Goal: Task Accomplishment & Management: Manage account settings

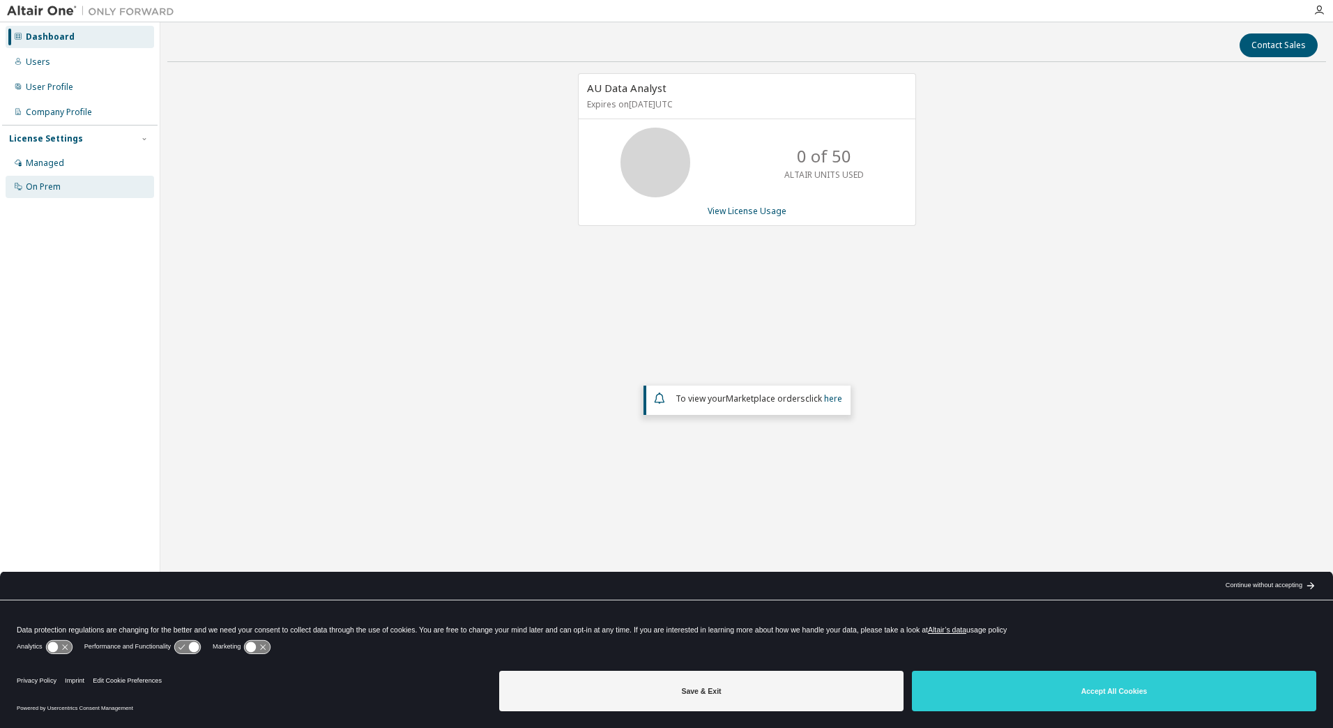
click at [80, 188] on div "On Prem" at bounding box center [80, 187] width 148 height 22
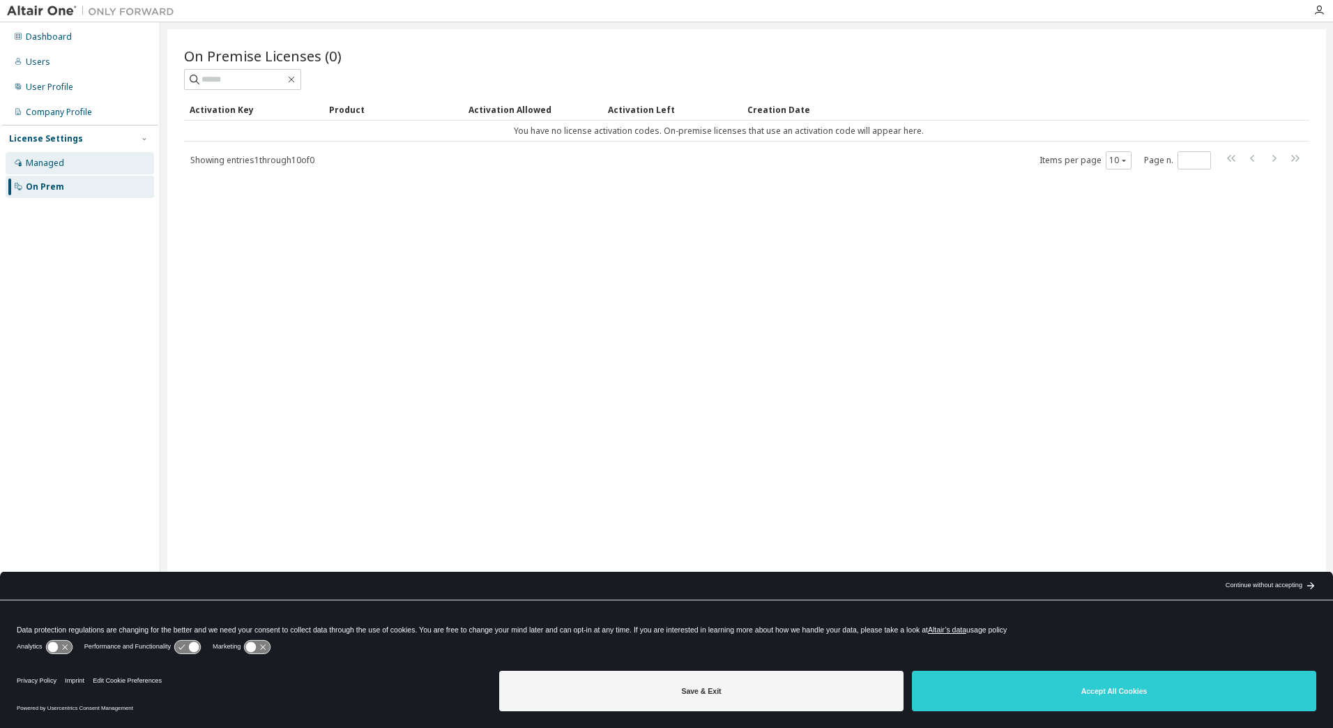
click at [75, 163] on div "Managed" at bounding box center [80, 163] width 148 height 22
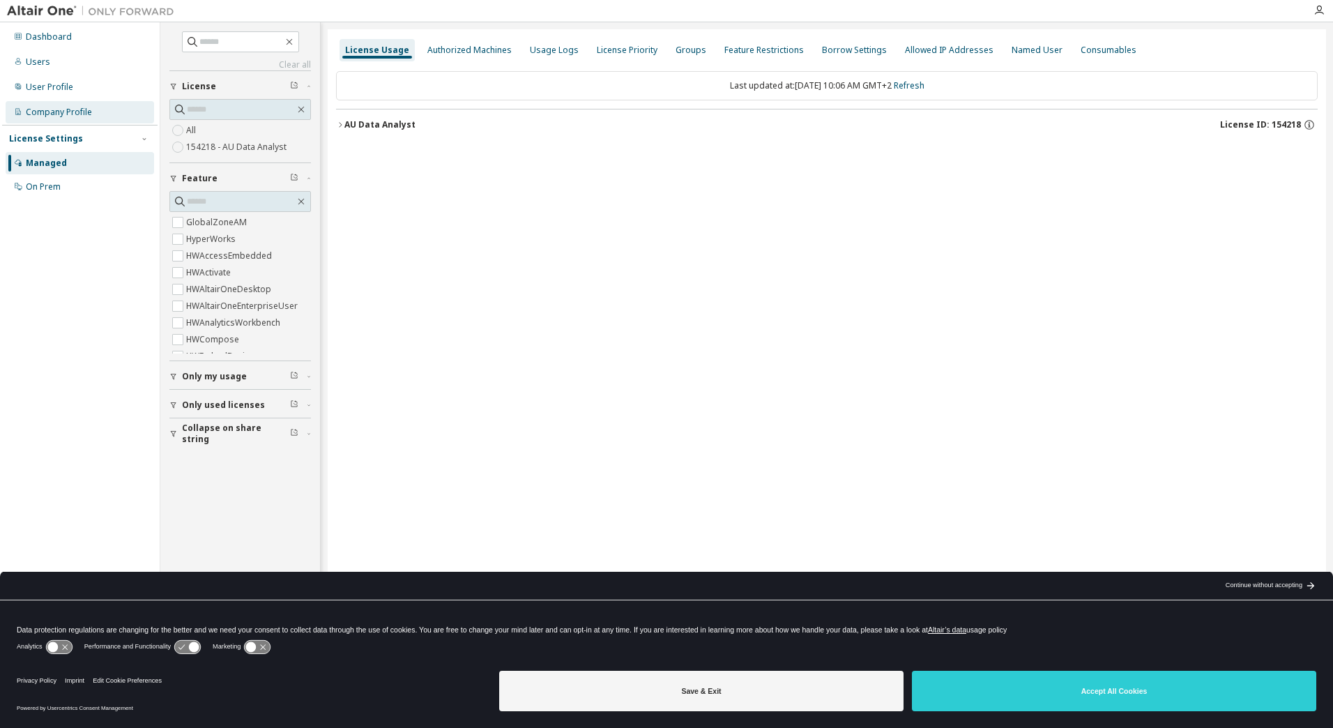
click at [62, 111] on div "Company Profile" at bounding box center [59, 112] width 66 height 11
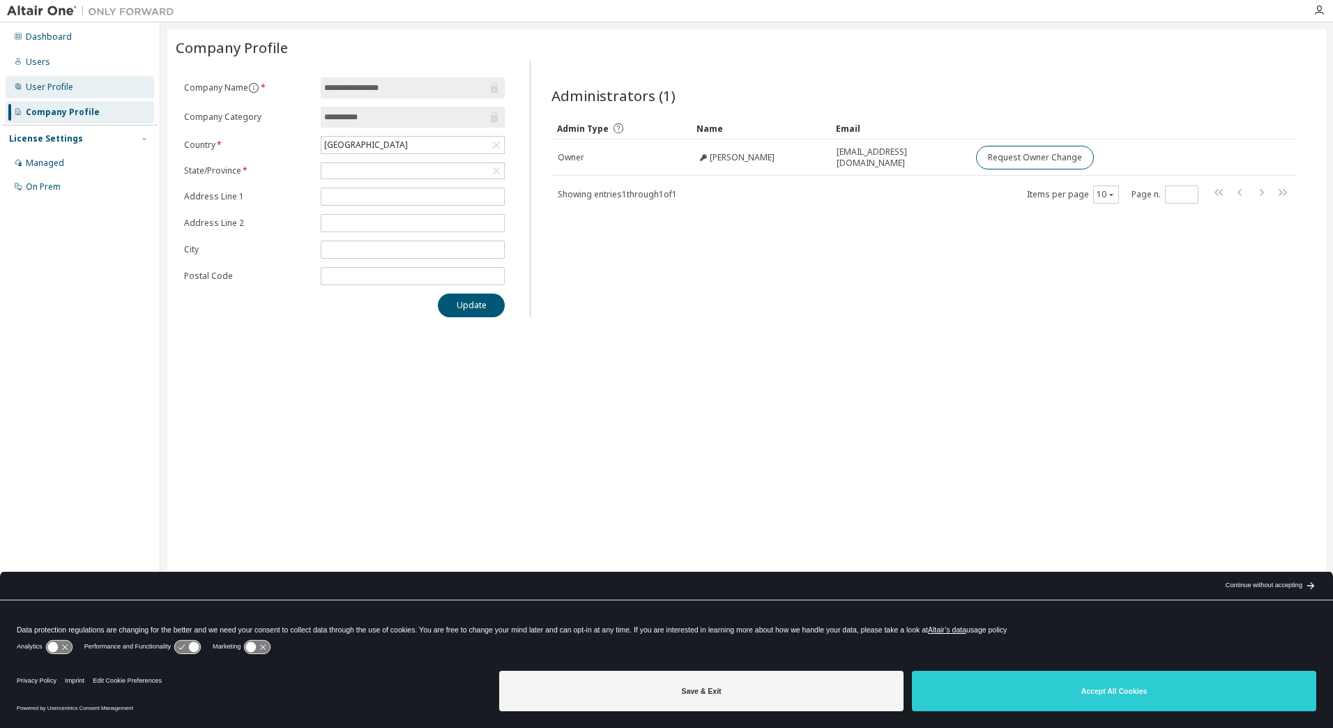
click at [65, 90] on div "User Profile" at bounding box center [49, 87] width 47 height 11
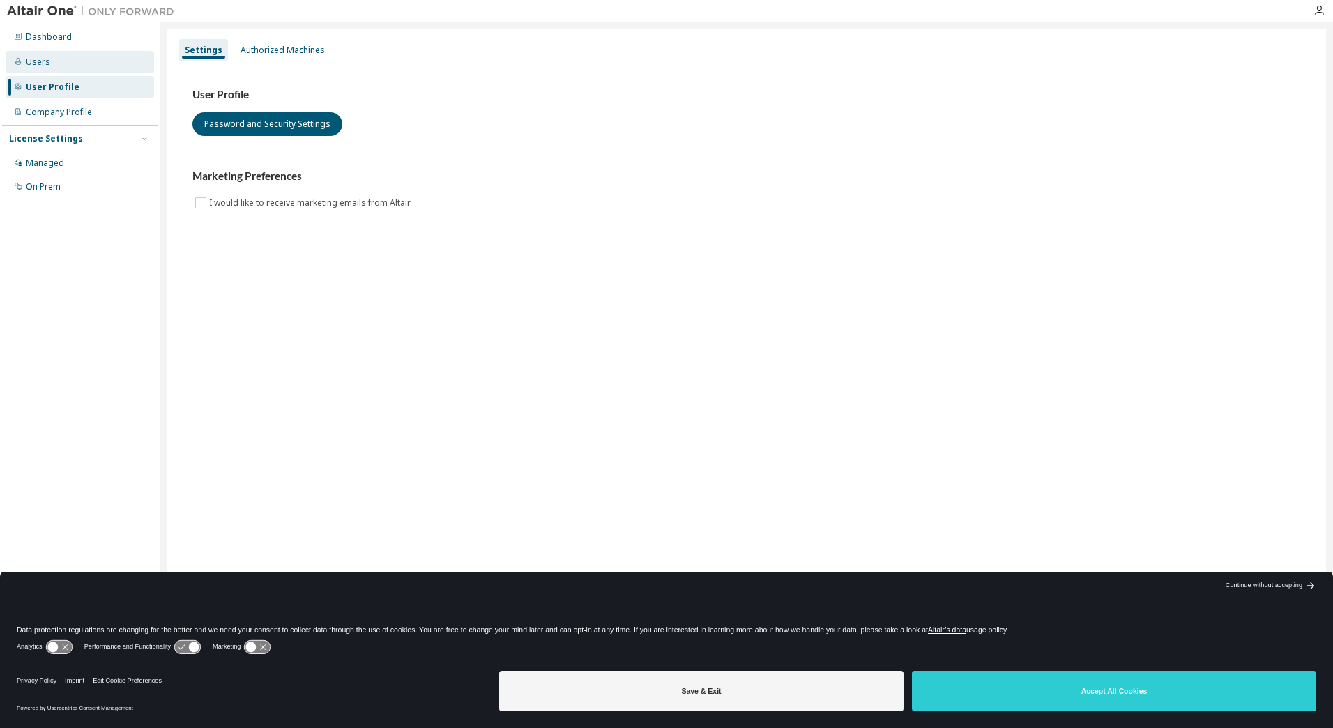
click at [59, 68] on div "Users" at bounding box center [80, 62] width 148 height 22
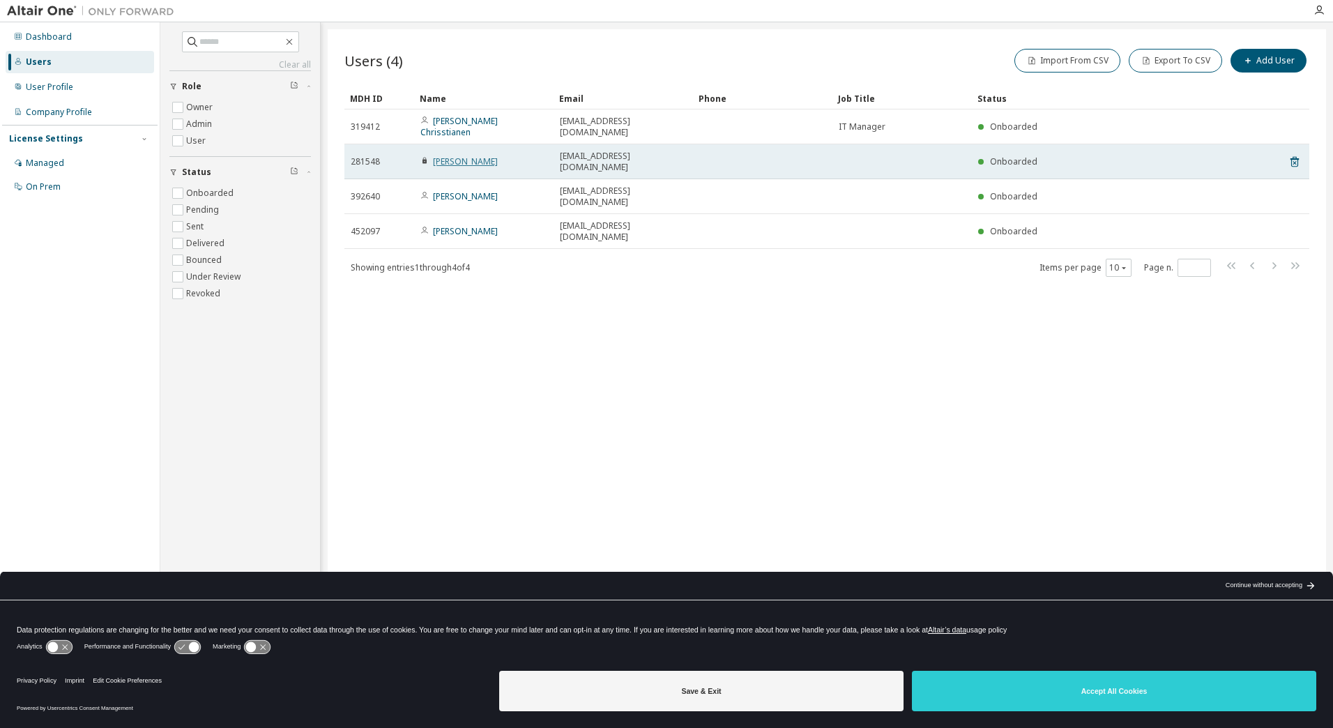
click at [459, 155] on link "Morten Biering" at bounding box center [465, 161] width 65 height 12
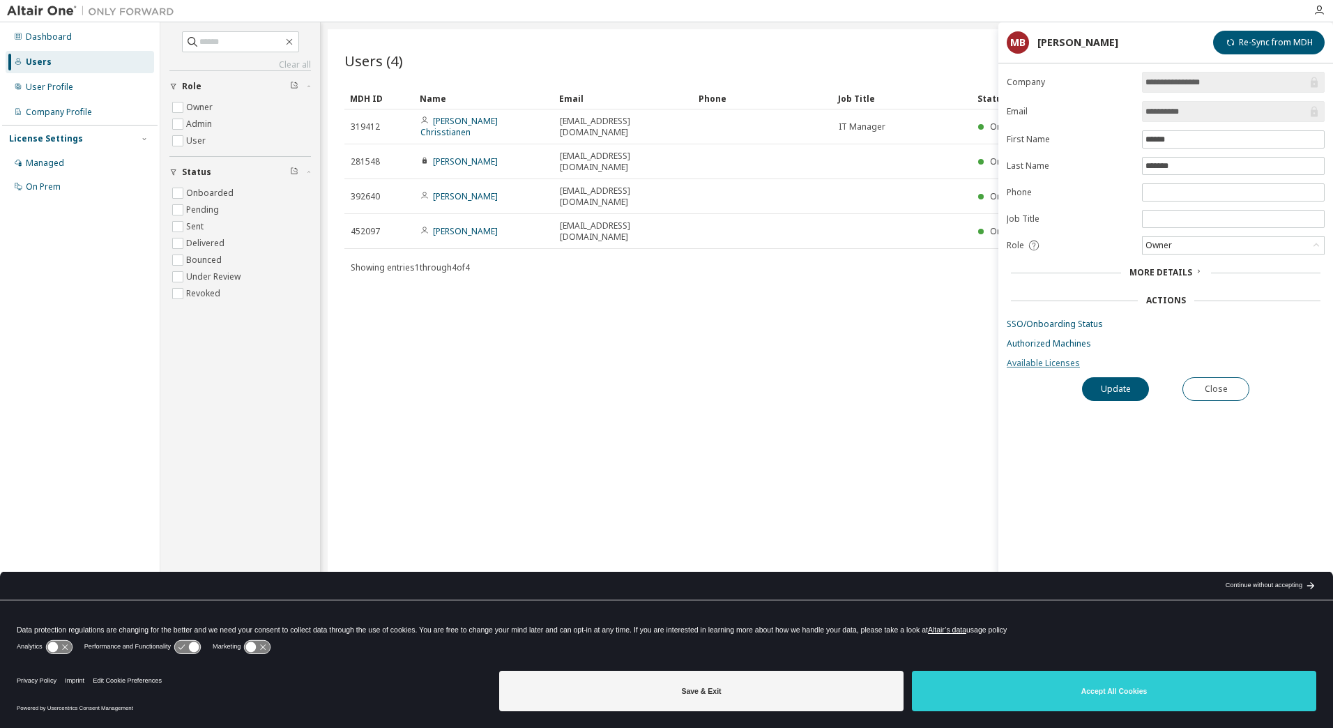
click at [1044, 358] on link "Available Licenses" at bounding box center [1166, 363] width 318 height 11
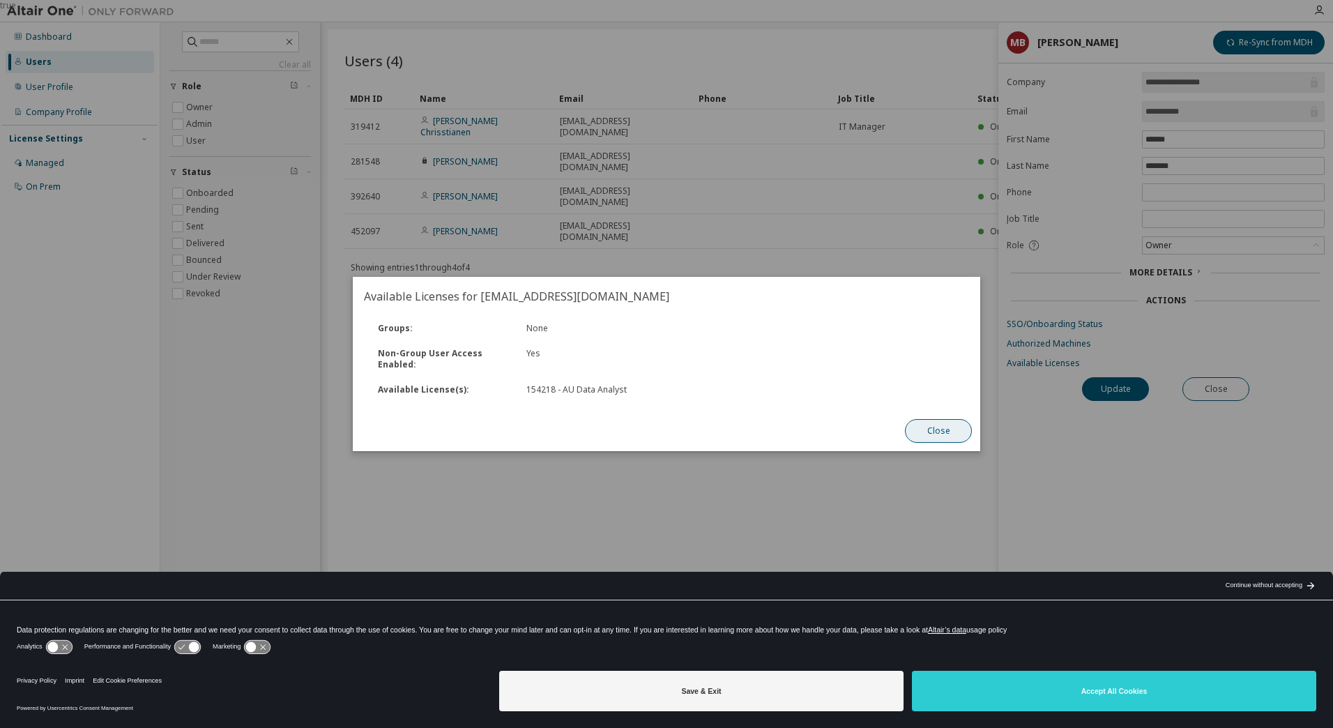
click at [940, 428] on button "Close" at bounding box center [938, 431] width 67 height 24
